Goal: Transaction & Acquisition: Book appointment/travel/reservation

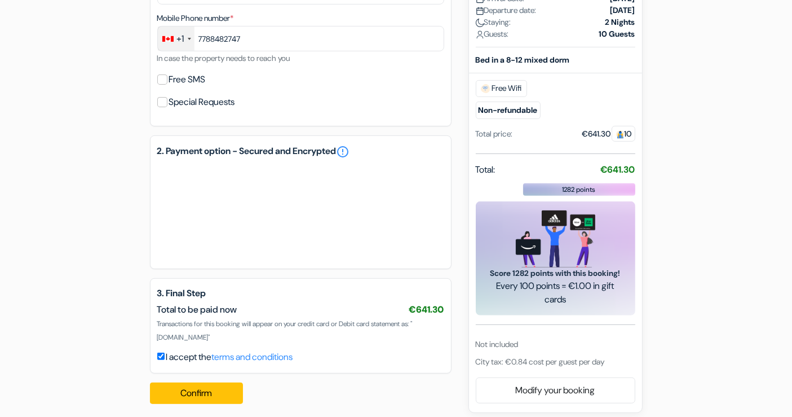
scroll to position [382, 0]
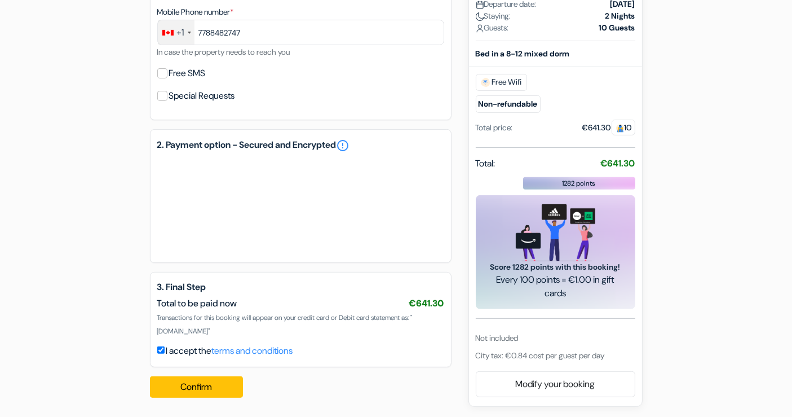
type input "[PHONE_NUMBER]"
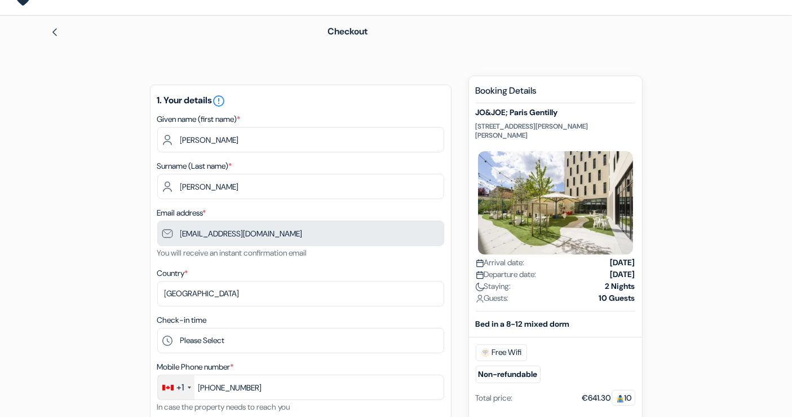
scroll to position [0, 0]
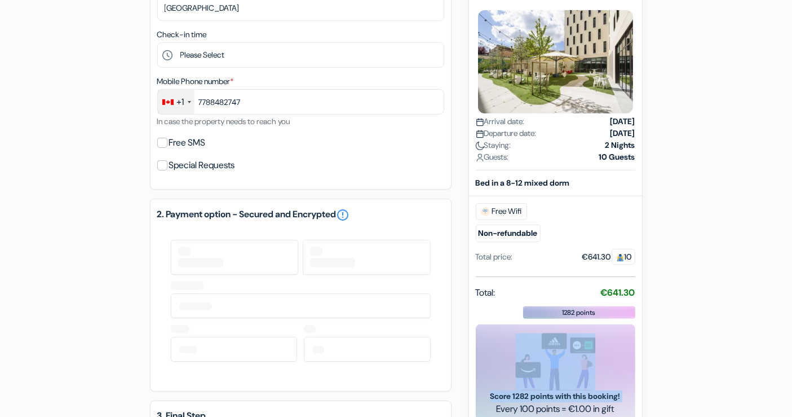
drag, startPoint x: 492, startPoint y: 280, endPoint x: 621, endPoint y: 291, distance: 130.1
click at [621, 291] on div "Booking Details JO&JOE; Paris Gentilly 89 Rue Paul Vaillant Couturier, 94250 Ge…" at bounding box center [556, 217] width 160 height 547
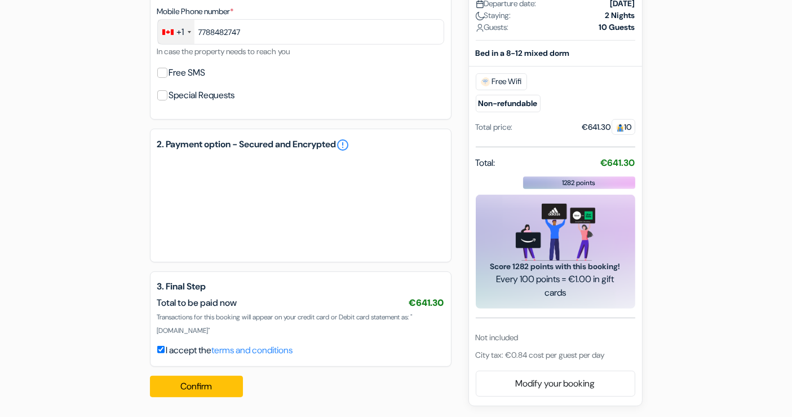
click at [754, 297] on div "add_box JO&JOE; Paris Gentilly 89 Rue Paul Vaillant Couturier, 94250 Gentilly, …" at bounding box center [396, 62] width 744 height 685
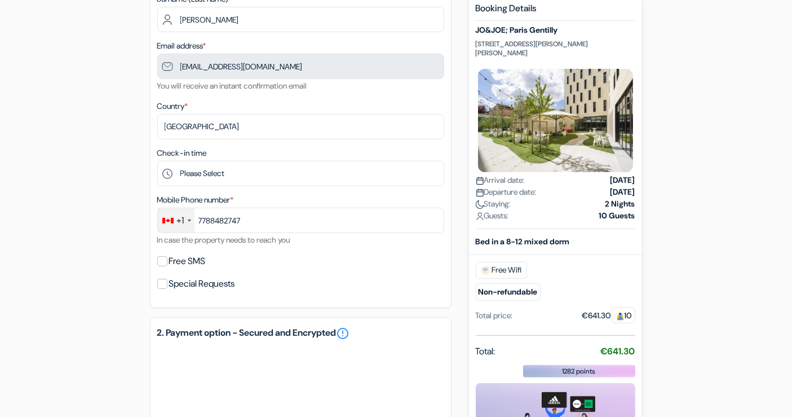
scroll to position [382, 0]
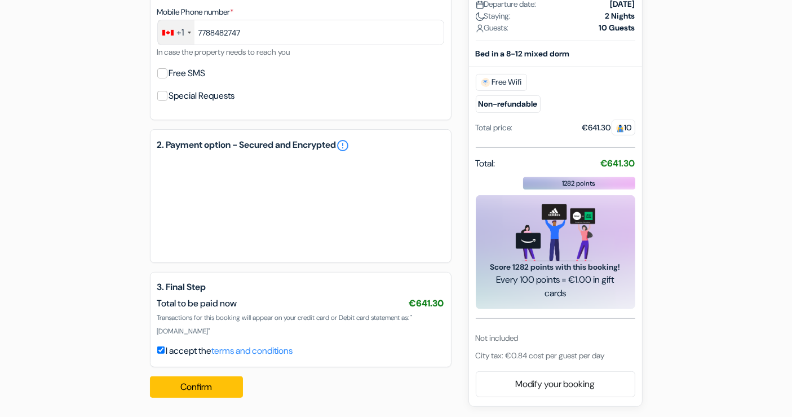
drag, startPoint x: 476, startPoint y: 337, endPoint x: 621, endPoint y: 353, distance: 145.9
click at [621, 353] on div "Booking Details JO&JOE; Paris Gentilly 89 Rue Paul Vaillant Couturier, 94250 Ge…" at bounding box center [556, 88] width 160 height 547
type input "778-848-2747"
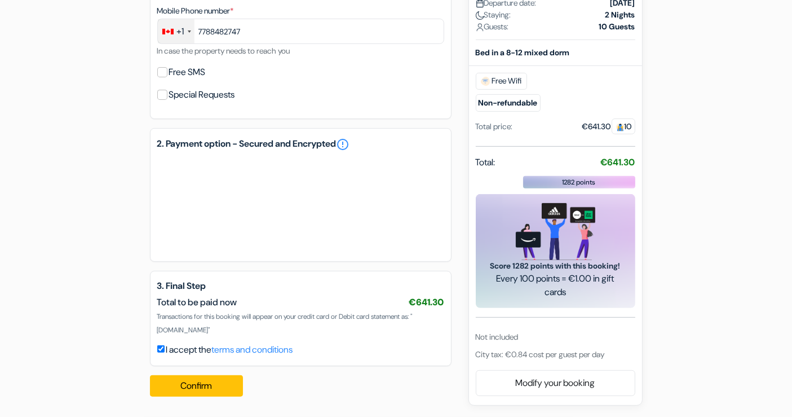
scroll to position [382, 0]
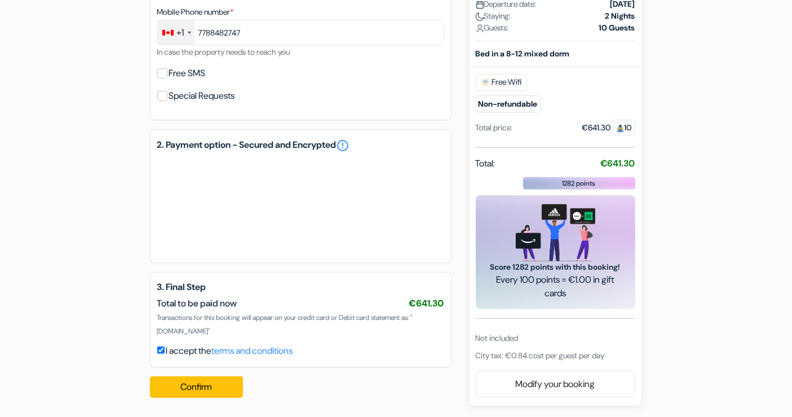
click at [558, 365] on div "New booking Booking Details JO&JOE; Paris Gentilly 89 Rue Paul Vaillant Couturi…" at bounding box center [556, 106] width 160 height 582
type input "778-848-2747"
